Goal: Task Accomplishment & Management: Use online tool/utility

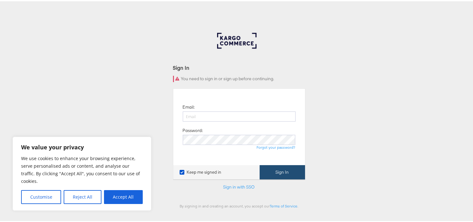
type input "[EMAIL_ADDRESS][PERSON_NAME][DOMAIN_NAME]"
click at [287, 173] on button "Sign In" at bounding box center [282, 171] width 45 height 14
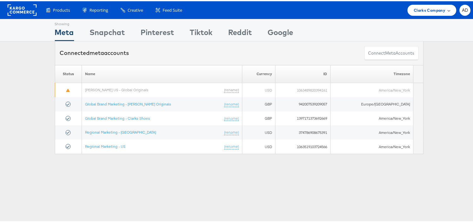
click at [426, 6] on span "Clarks Company" at bounding box center [430, 9] width 32 height 7
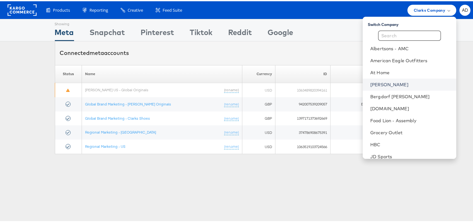
click at [370, 81] on link "Belk" at bounding box center [410, 83] width 81 height 6
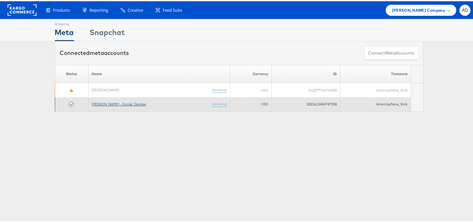
click at [108, 100] on link "[PERSON_NAME] - Social_Display" at bounding box center [119, 102] width 55 height 5
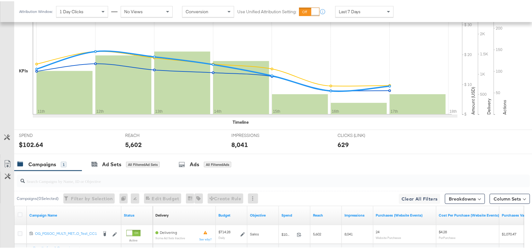
scroll to position [207, 0]
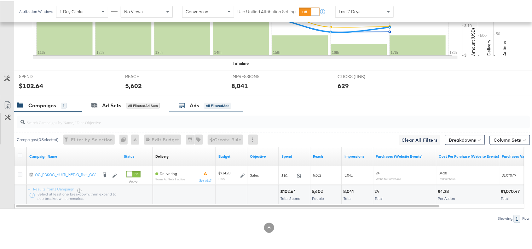
click at [193, 105] on div "Ads" at bounding box center [194, 104] width 9 height 7
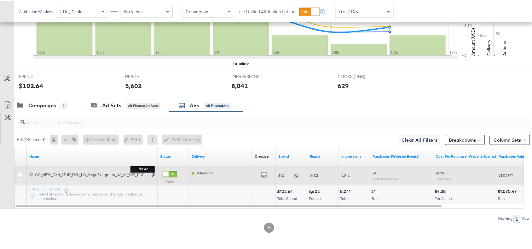
click at [153, 174] on icon "link" at bounding box center [153, 174] width 3 height 3
click at [153, 172] on b "Edit ad" at bounding box center [143, 168] width 24 height 7
